Goal: Information Seeking & Learning: Learn about a topic

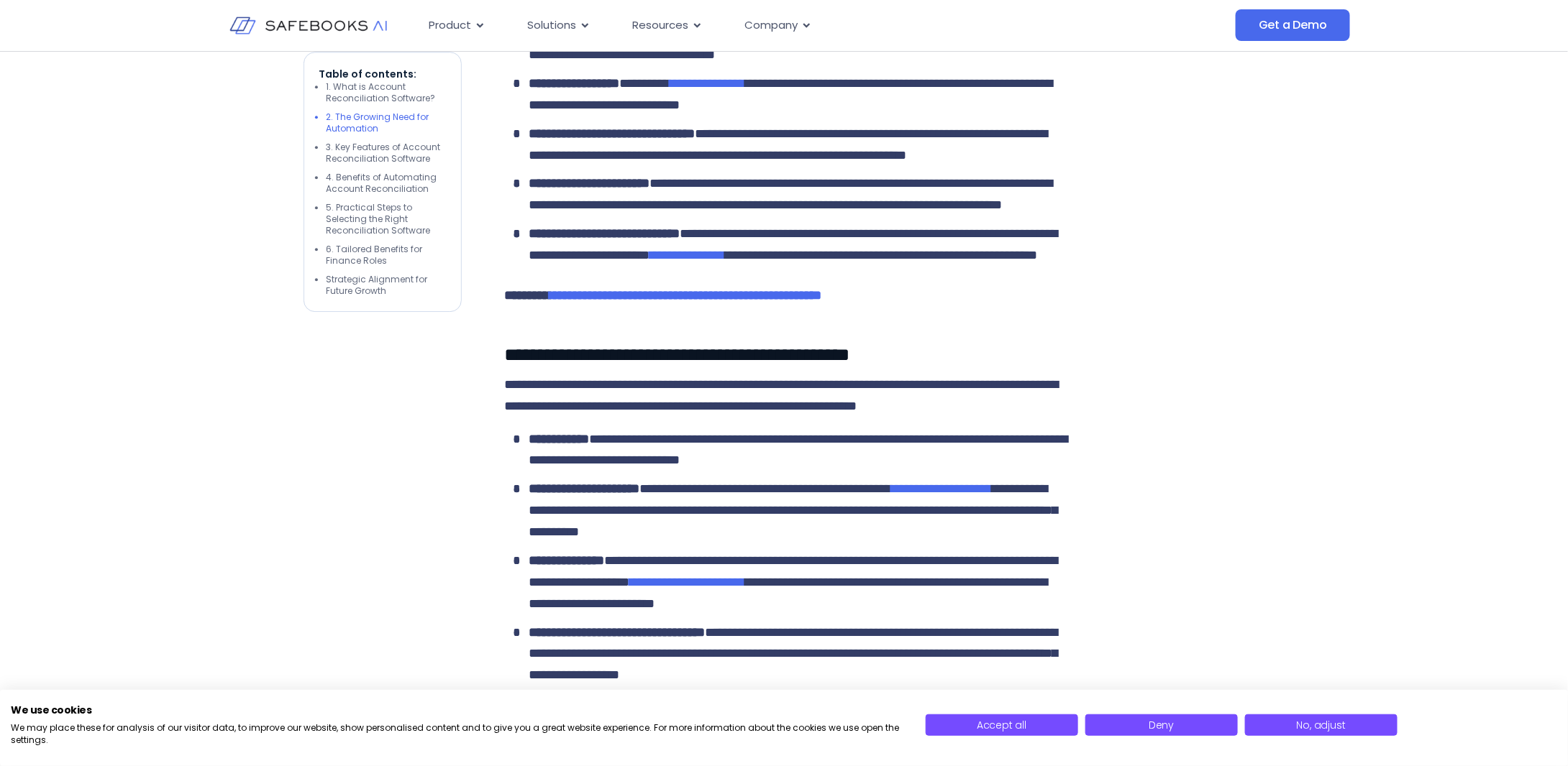
drag, startPoint x: 1159, startPoint y: 112, endPoint x: 1068, endPoint y: 59, distance: 105.3
click at [1159, 112] on div at bounding box center [1186, 694] width 159 height 3695
